Goal: Find specific page/section: Find specific page/section

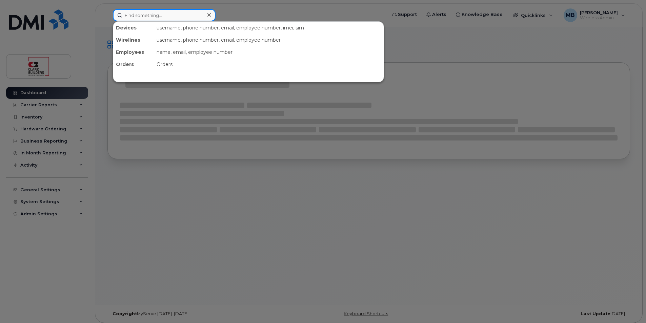
click at [169, 19] on input at bounding box center [164, 15] width 103 height 12
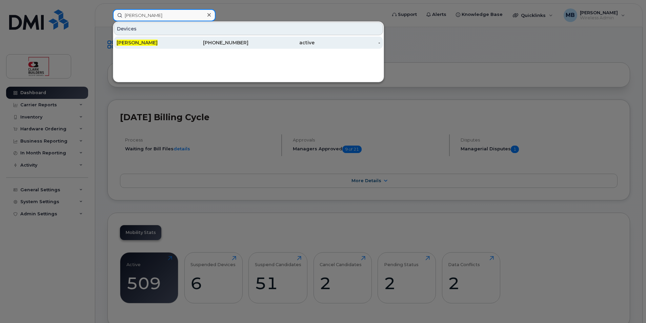
type input "ian cope"
click at [177, 44] on div "[PERSON_NAME]" at bounding box center [150, 42] width 66 height 7
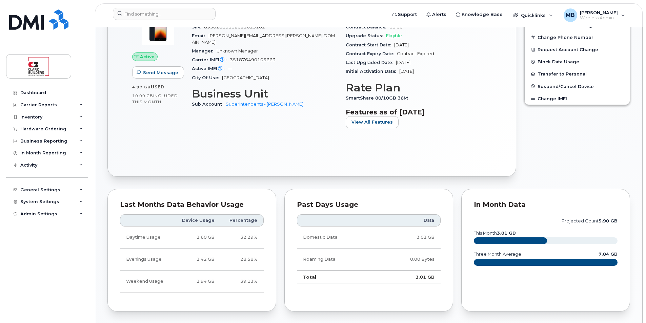
scroll to position [441, 0]
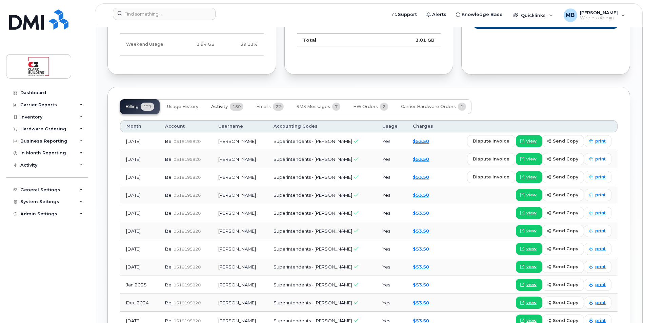
click at [226, 106] on span "Activity" at bounding box center [219, 106] width 17 height 5
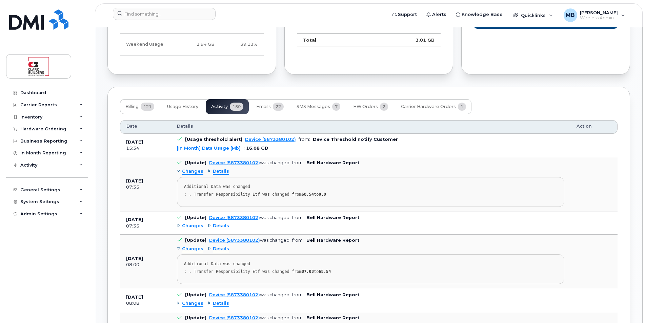
scroll to position [373, 0]
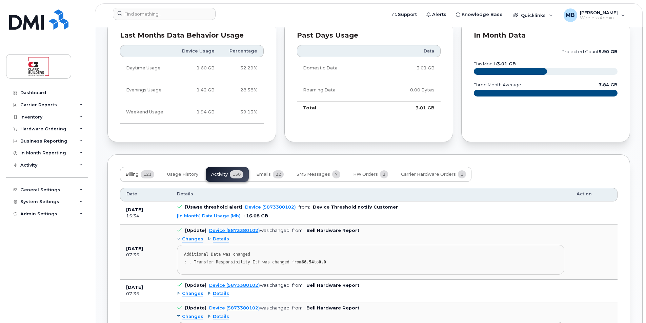
click at [140, 176] on button "Billing 121" at bounding box center [140, 174] width 40 height 15
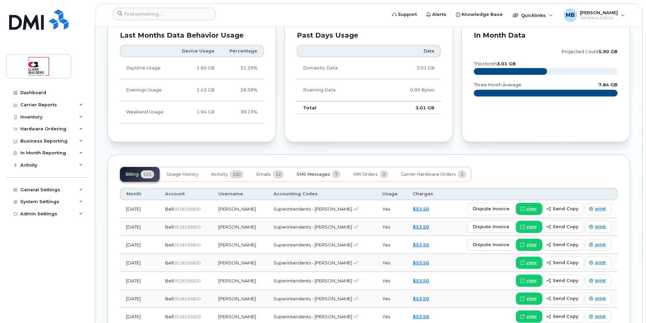
click at [322, 177] on button "SMS Messages 7" at bounding box center [318, 174] width 55 height 15
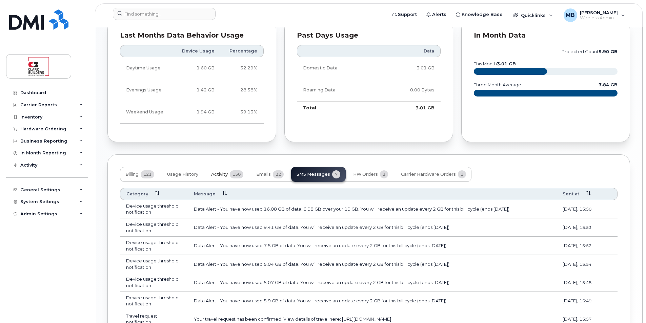
click at [217, 177] on span "Activity" at bounding box center [219, 174] width 17 height 5
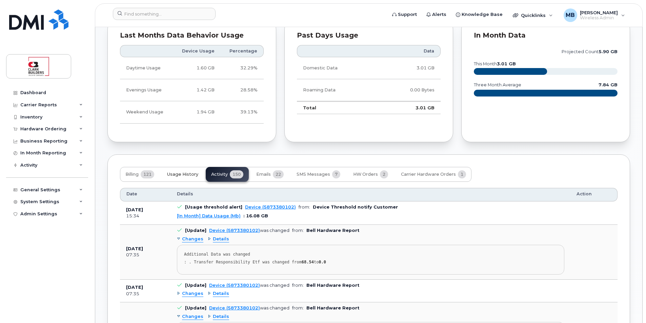
click at [193, 179] on button "Usage History" at bounding box center [183, 174] width 42 height 15
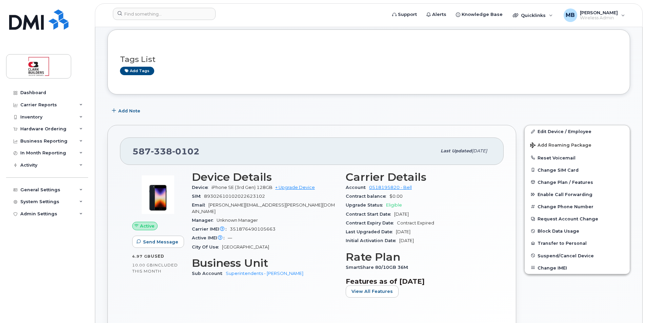
scroll to position [136, 0]
